Goal: Task Accomplishment & Management: Complete application form

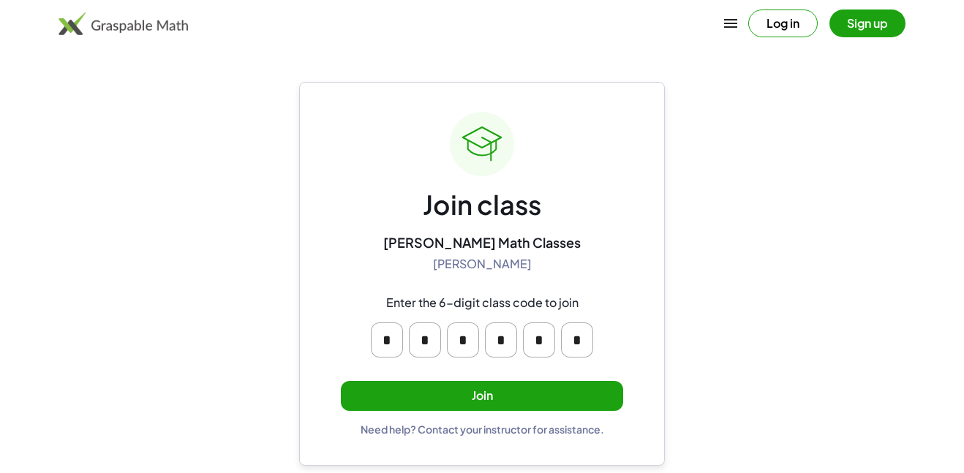
click at [481, 400] on button "Join" at bounding box center [482, 396] width 282 height 30
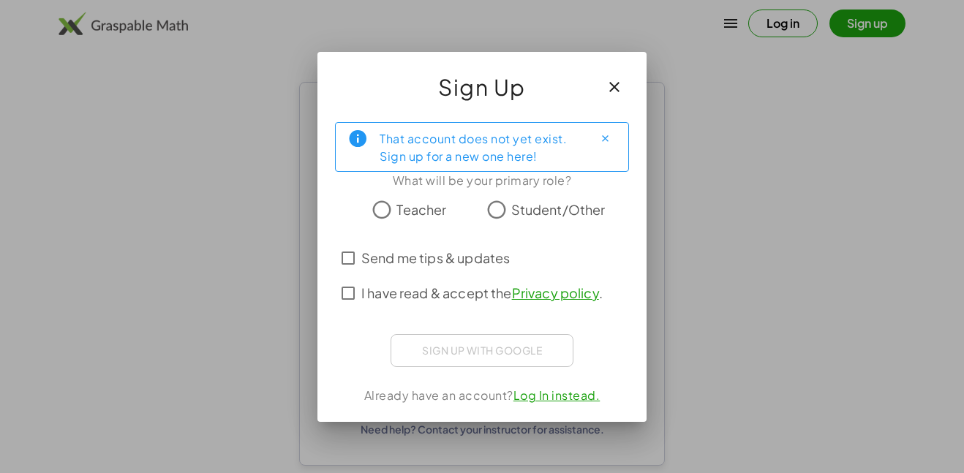
click at [539, 207] on span "Student/Other" at bounding box center [558, 210] width 94 height 20
click at [448, 301] on span "I have read & accept the Privacy policy ." at bounding box center [481, 293] width 241 height 20
click at [466, 333] on iframe at bounding box center [482, 349] width 161 height 32
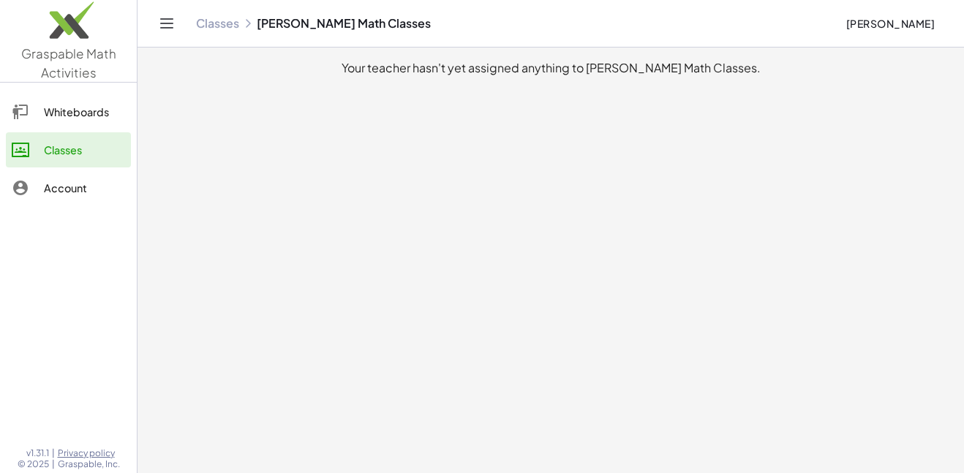
click at [48, 121] on link "Whiteboards" at bounding box center [68, 111] width 125 height 35
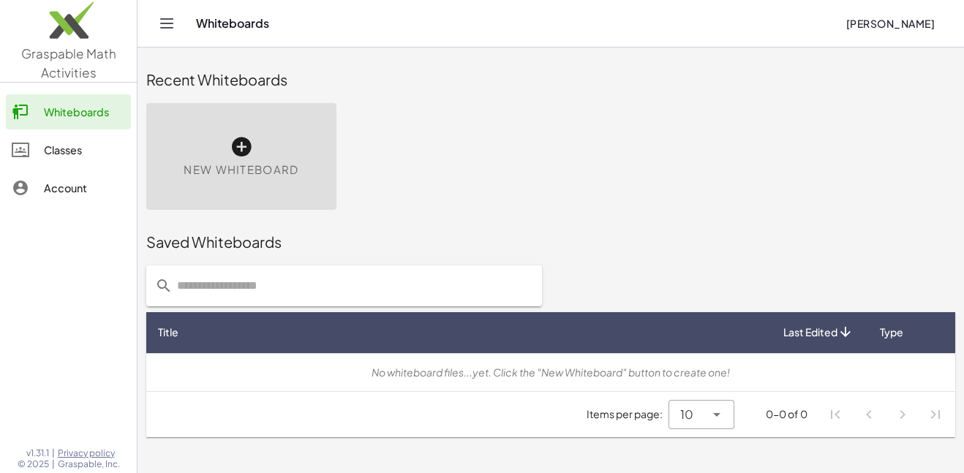
click at [55, 151] on div "Classes" at bounding box center [84, 150] width 81 height 18
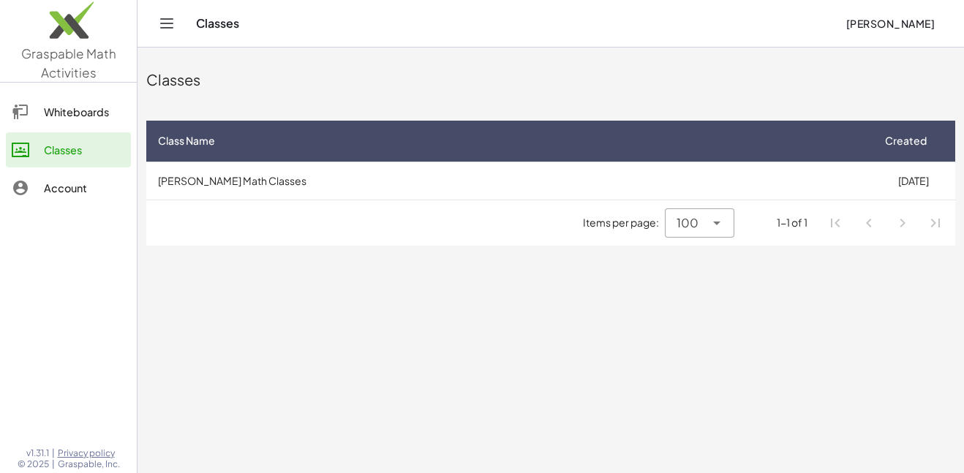
click at [53, 122] on link "Whiteboards" at bounding box center [68, 111] width 125 height 35
